Goal: Task Accomplishment & Management: Use online tool/utility

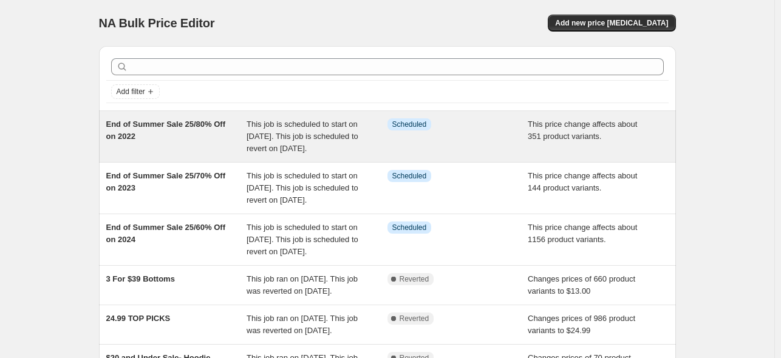
click at [152, 126] on span "End of Summer Sale 25/80% Off on 2022" at bounding box center [166, 130] width 120 height 21
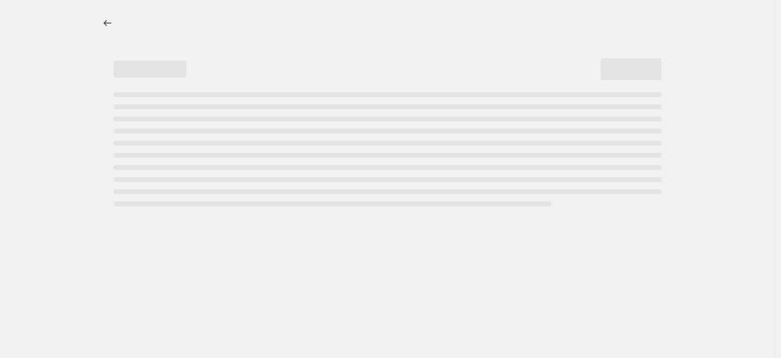
select select "pcap"
select select "no_change"
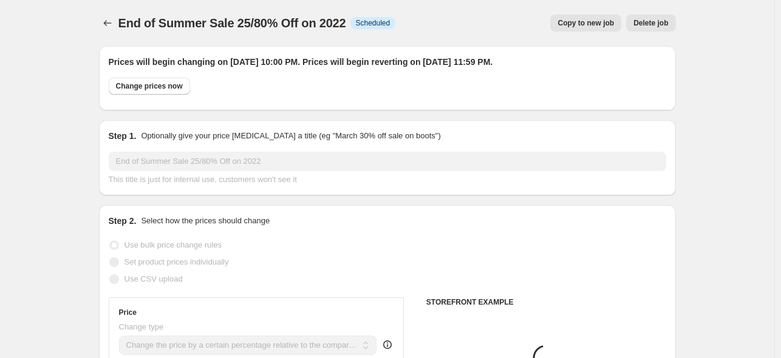
select select "tag"
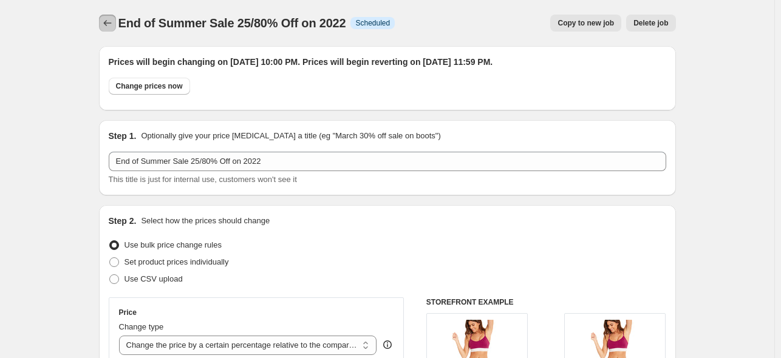
click at [110, 18] on icon "Price change jobs" at bounding box center [107, 23] width 12 height 12
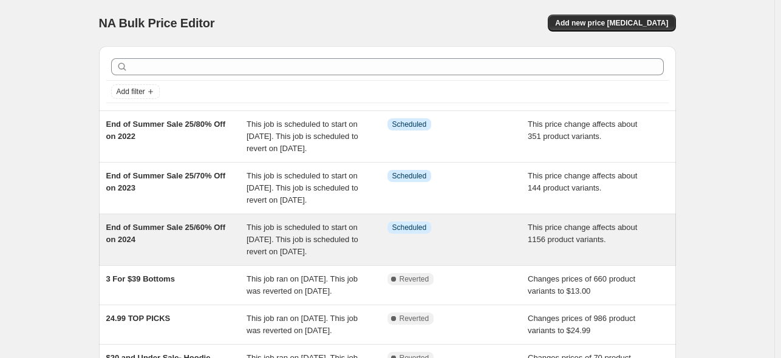
click at [171, 244] on span "End of Summer Sale 25/60% Off on 2024" at bounding box center [166, 233] width 120 height 21
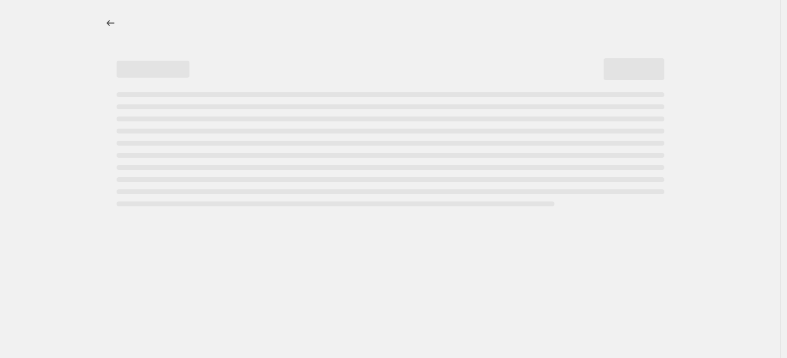
select select "pcap"
select select "no_change"
select select "tag"
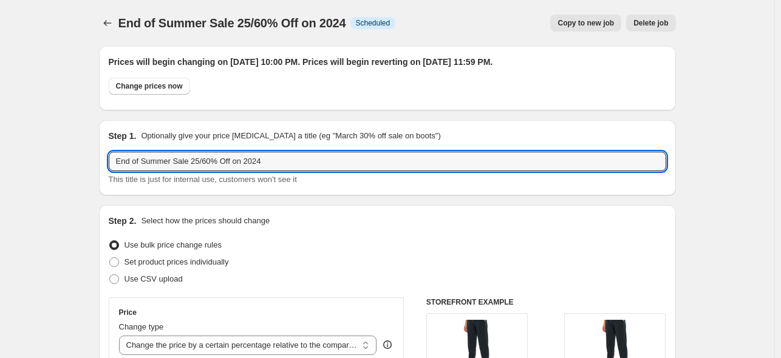
drag, startPoint x: 277, startPoint y: 167, endPoint x: 112, endPoint y: 172, distance: 165.2
click at [112, 172] on div "End of Summer Sale 25/60% Off on 2024 This title is just for internal use, cust…" at bounding box center [387, 169] width 557 height 34
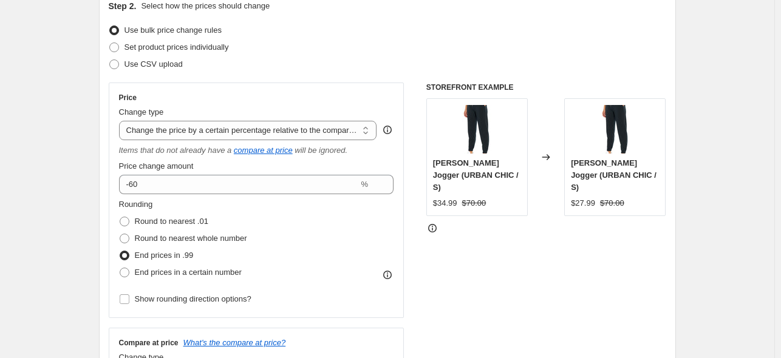
scroll to position [243, 0]
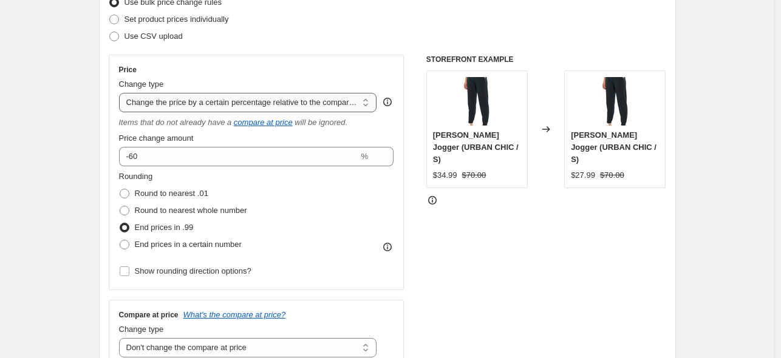
click at [369, 104] on select "Change the price to a certain amount Change the price by a certain amount Chang…" at bounding box center [248, 102] width 258 height 19
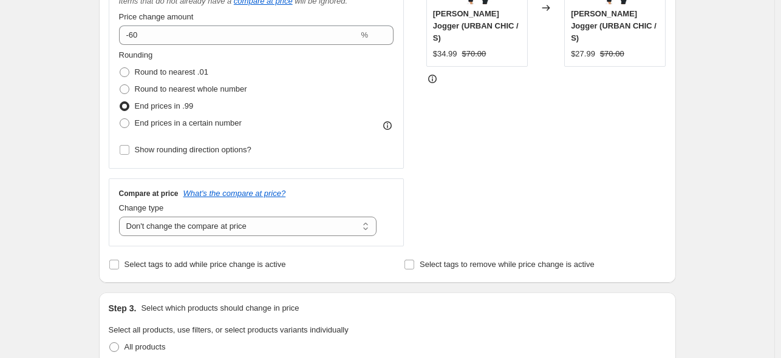
scroll to position [425, 0]
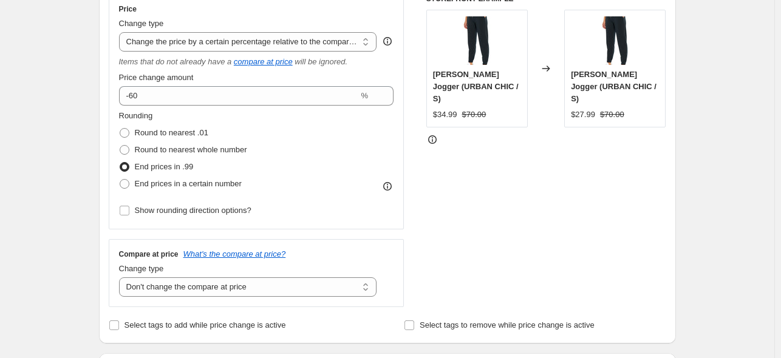
scroll to position [0, 0]
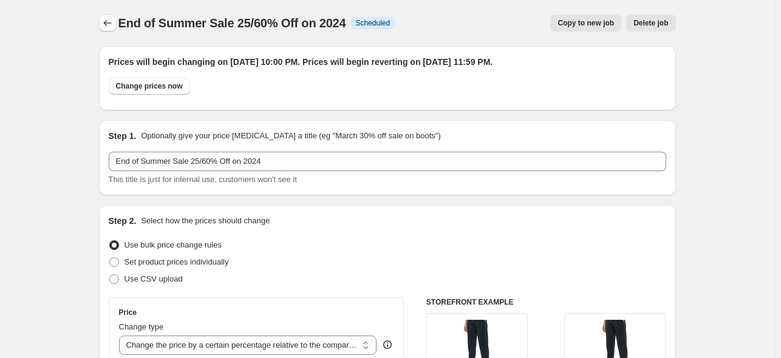
click at [108, 20] on icon "Price change jobs" at bounding box center [107, 23] width 12 height 12
